Goal: Task Accomplishment & Management: Manage account settings

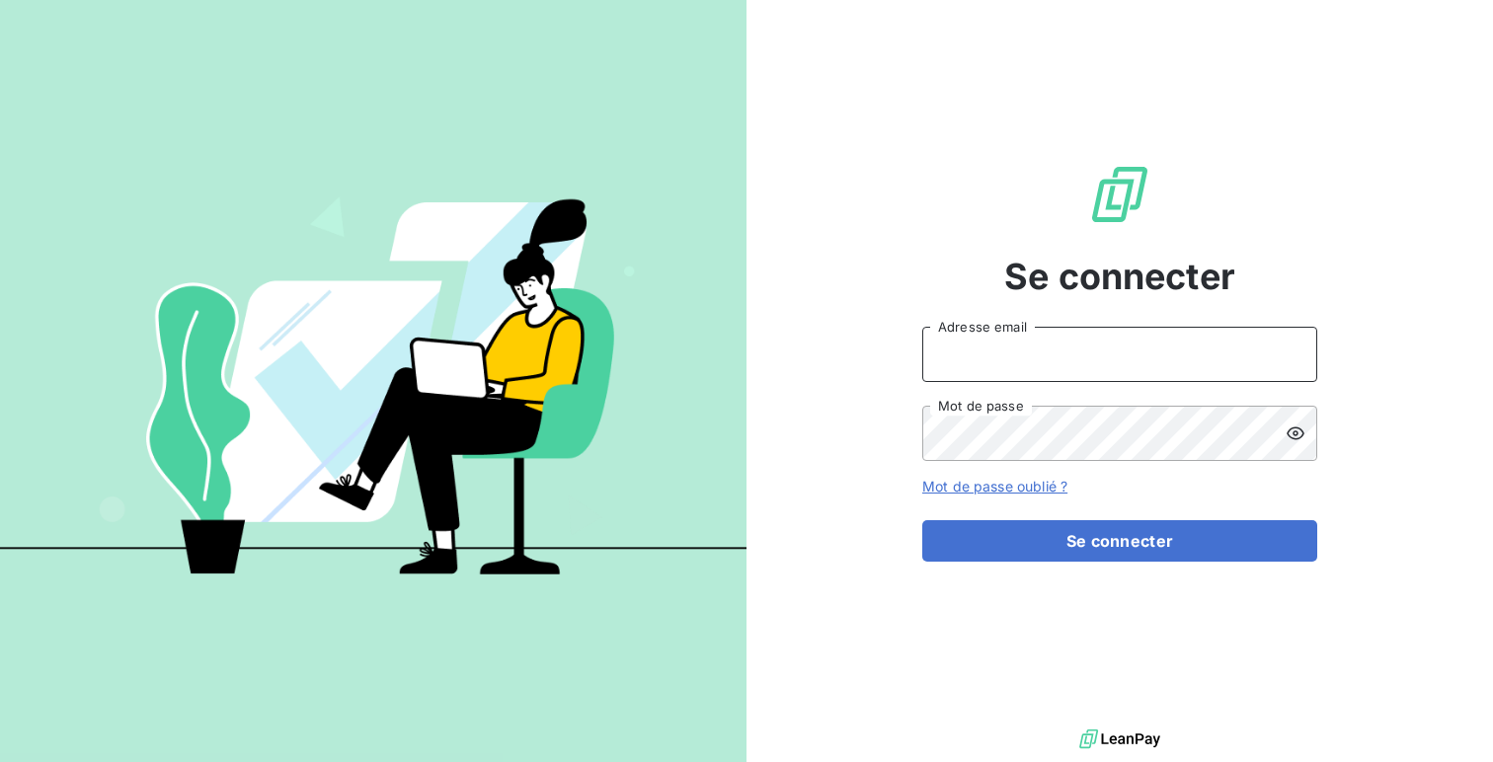
click at [995, 330] on input "Adresse email" at bounding box center [1119, 354] width 395 height 55
type input "admin@demo"
click at [922, 520] on button "Se connecter" at bounding box center [1119, 540] width 395 height 41
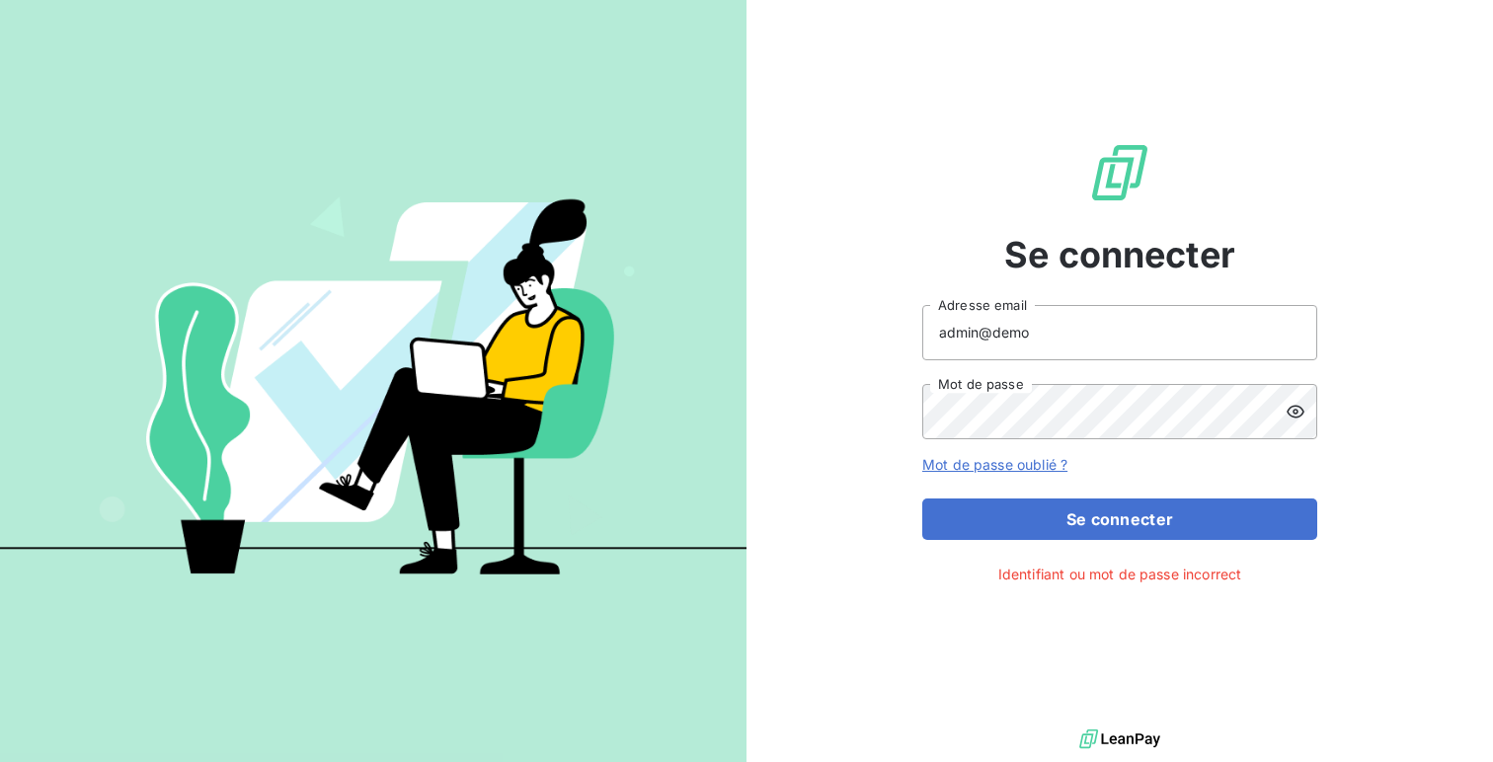
click at [1296, 414] on icon at bounding box center [1296, 412] width 20 height 20
click at [922, 499] on button "Se connecter" at bounding box center [1119, 519] width 395 height 41
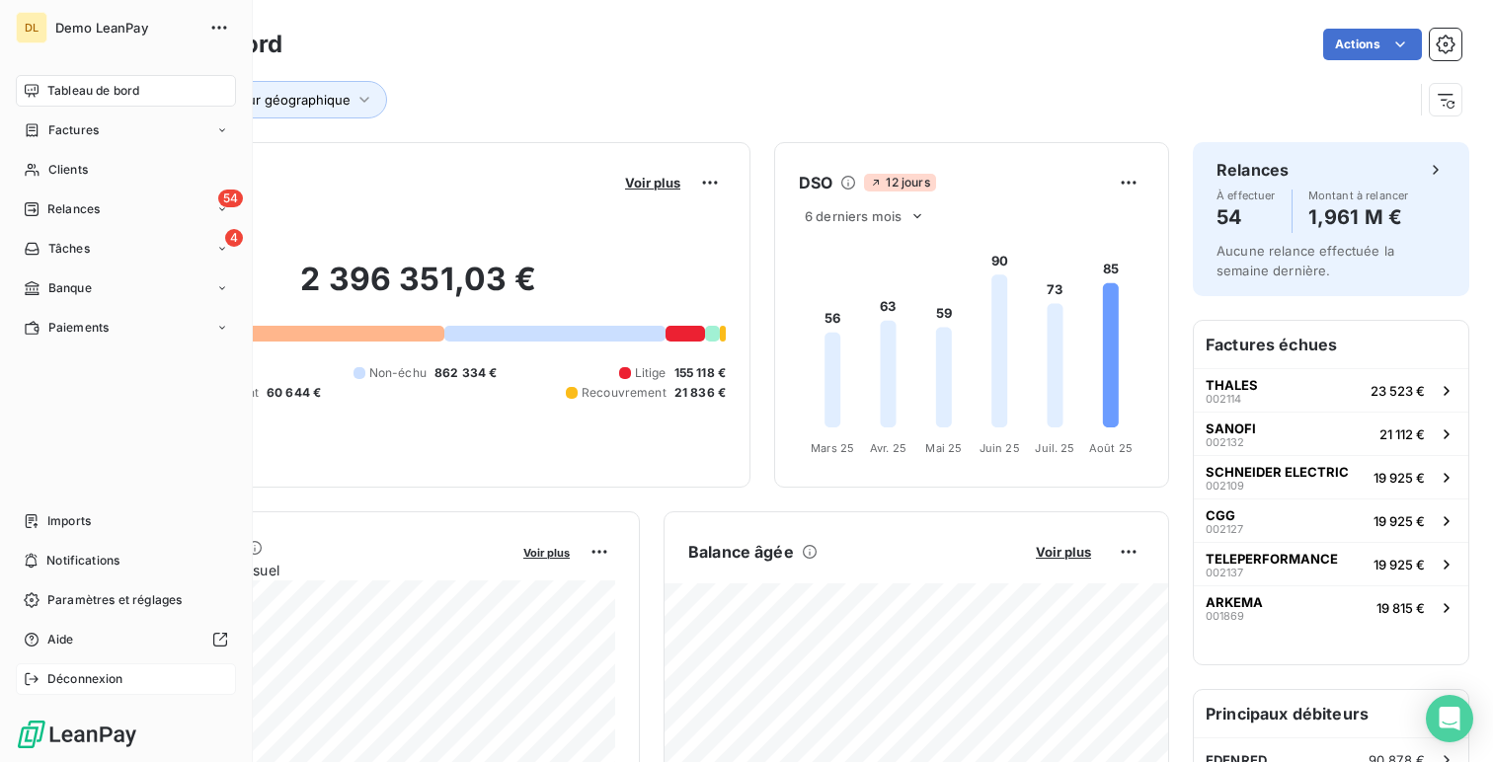
click at [114, 666] on div "Déconnexion" at bounding box center [126, 680] width 220 height 32
